Goal: Information Seeking & Learning: Understand process/instructions

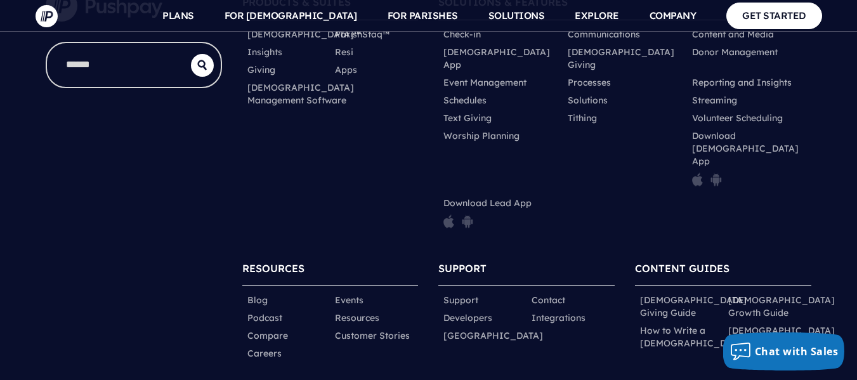
scroll to position [11474, 0]
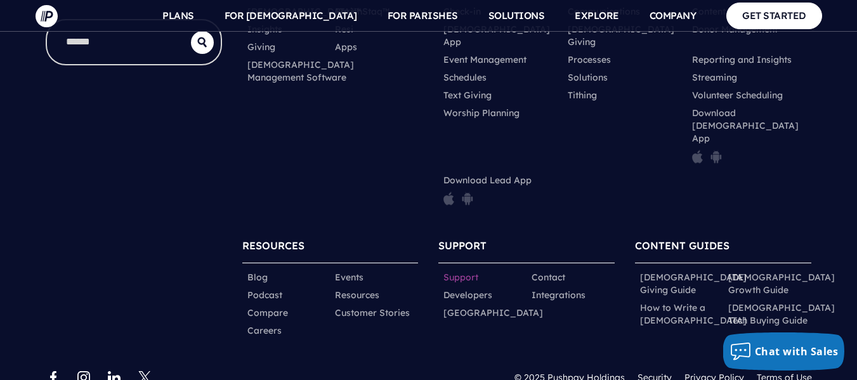
click at [459, 271] on link "Support" at bounding box center [460, 277] width 35 height 13
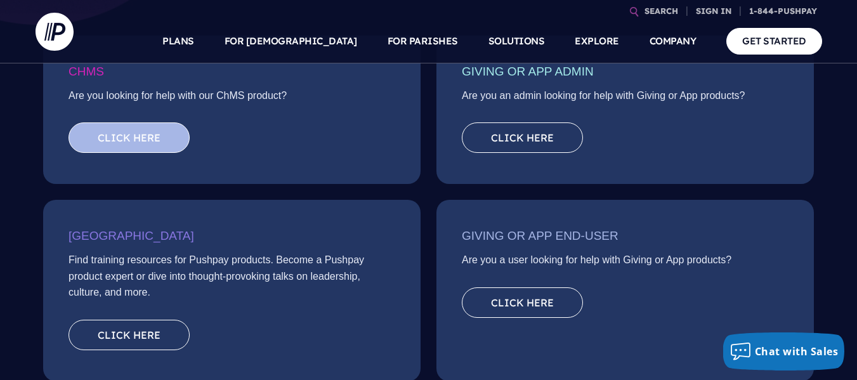
scroll to position [254, 0]
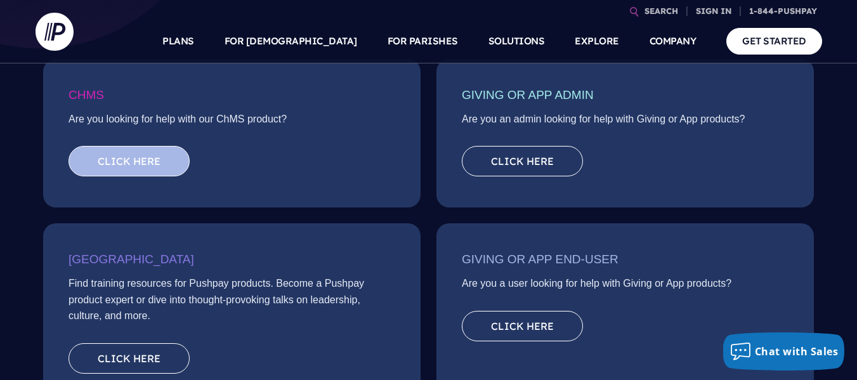
click at [137, 161] on link "Click here" at bounding box center [129, 161] width 121 height 30
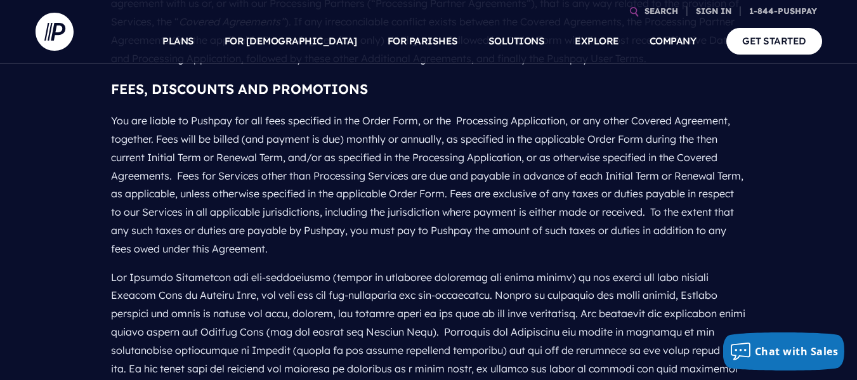
scroll to position [507, 0]
